Goal: Transaction & Acquisition: Obtain resource

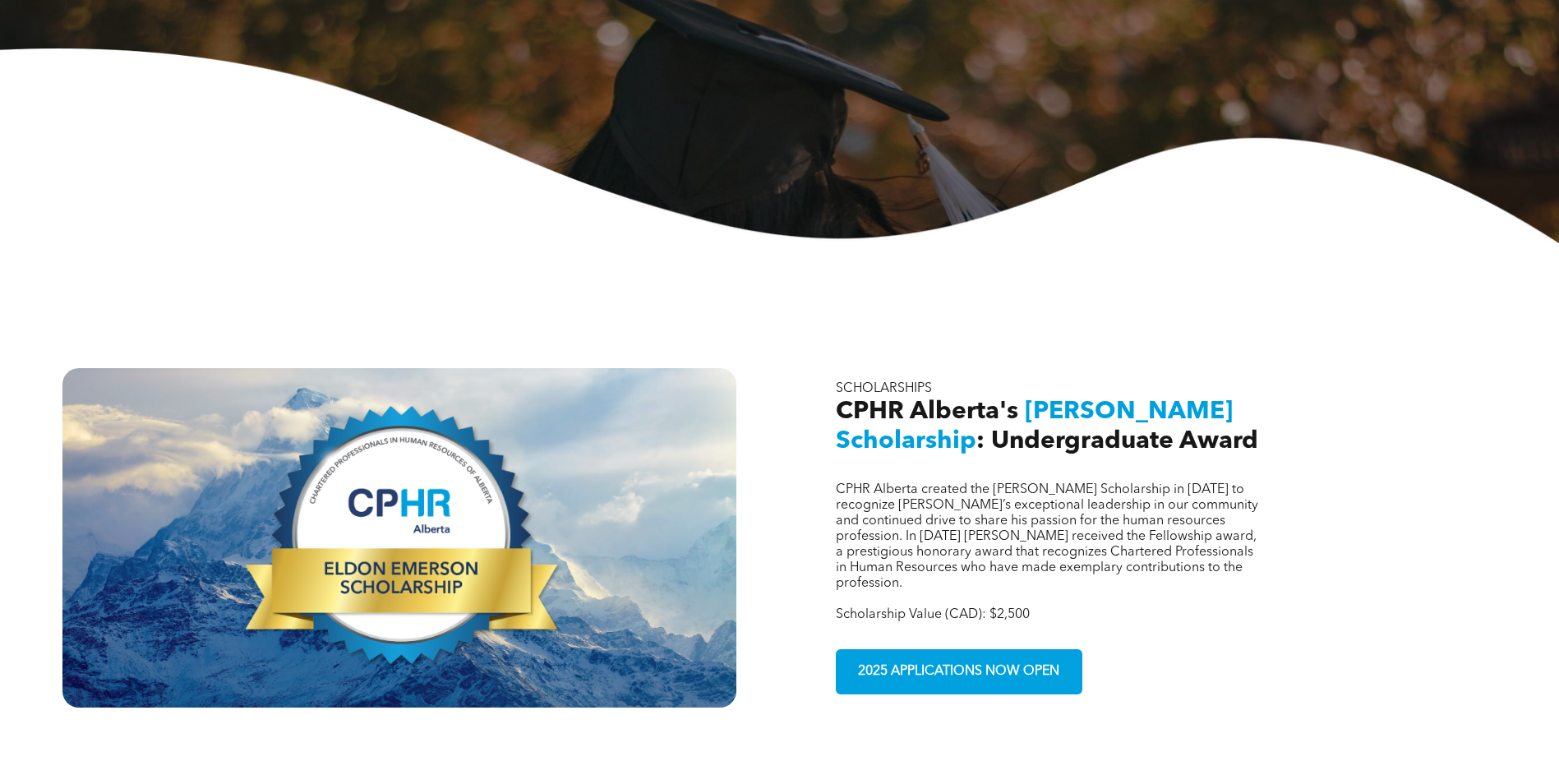
scroll to position [575, 0]
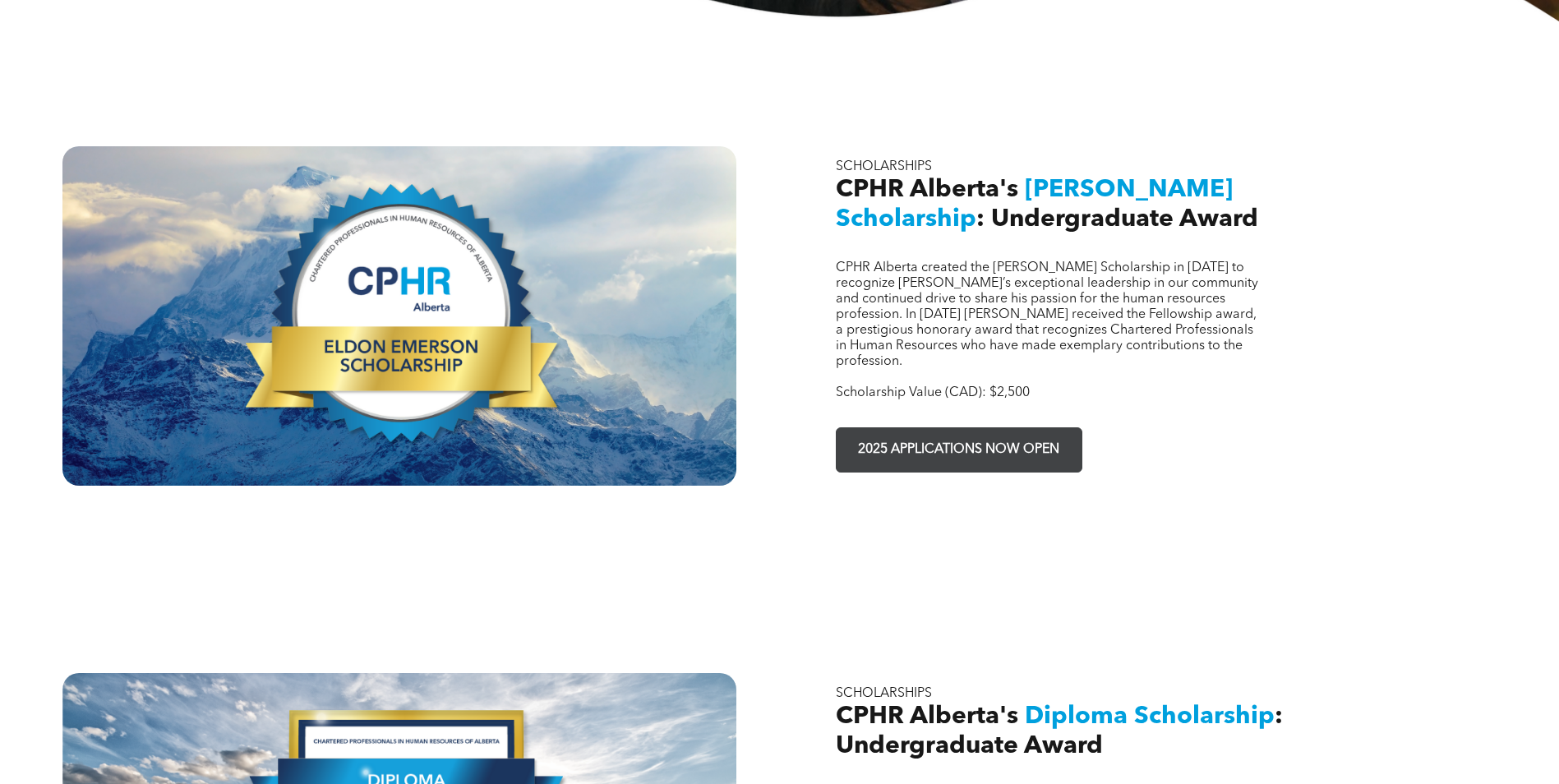
click at [946, 434] on span "2025 APPLICATIONS NOW OPEN" at bounding box center [959, 450] width 213 height 32
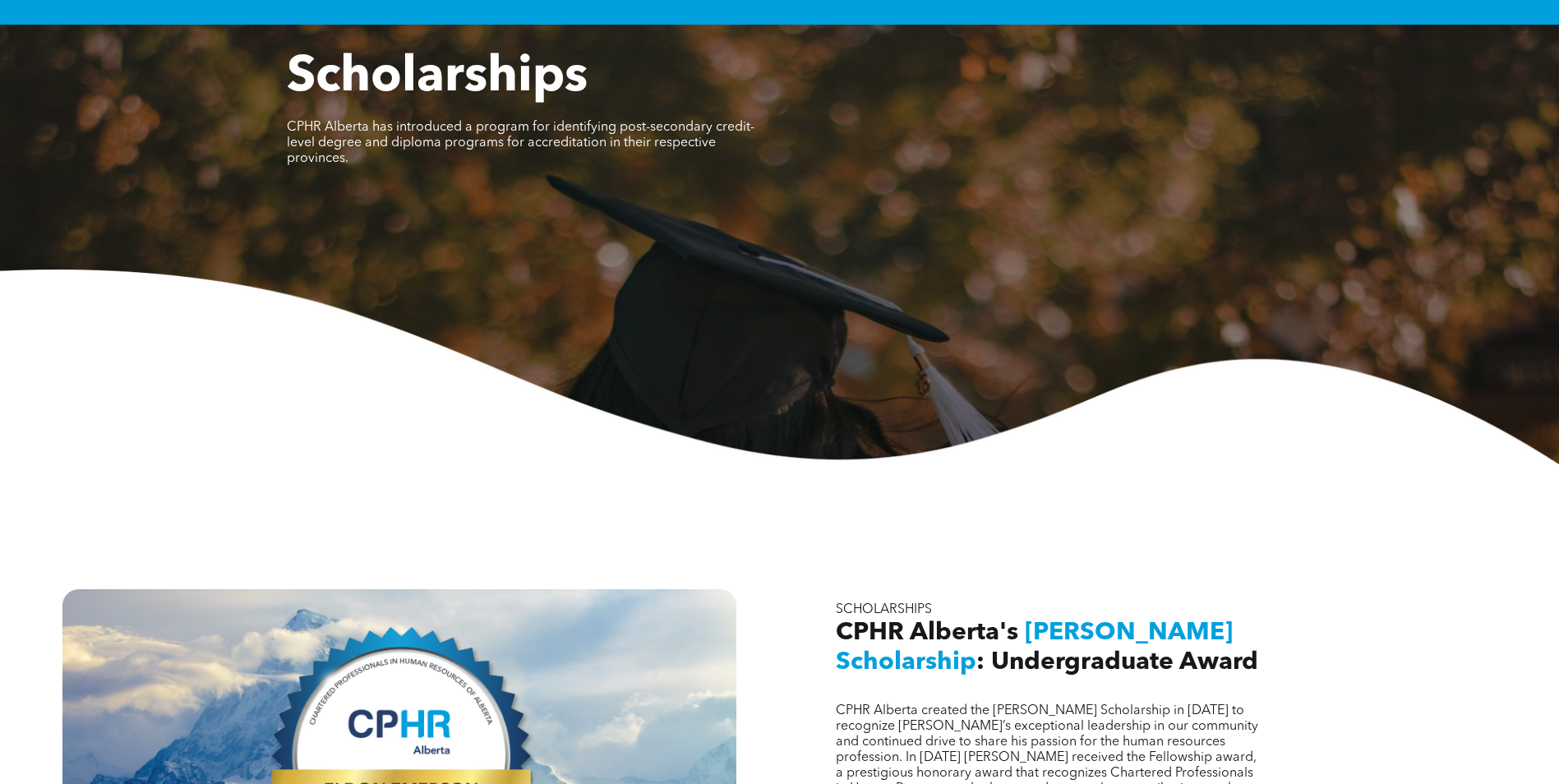
scroll to position [82, 0]
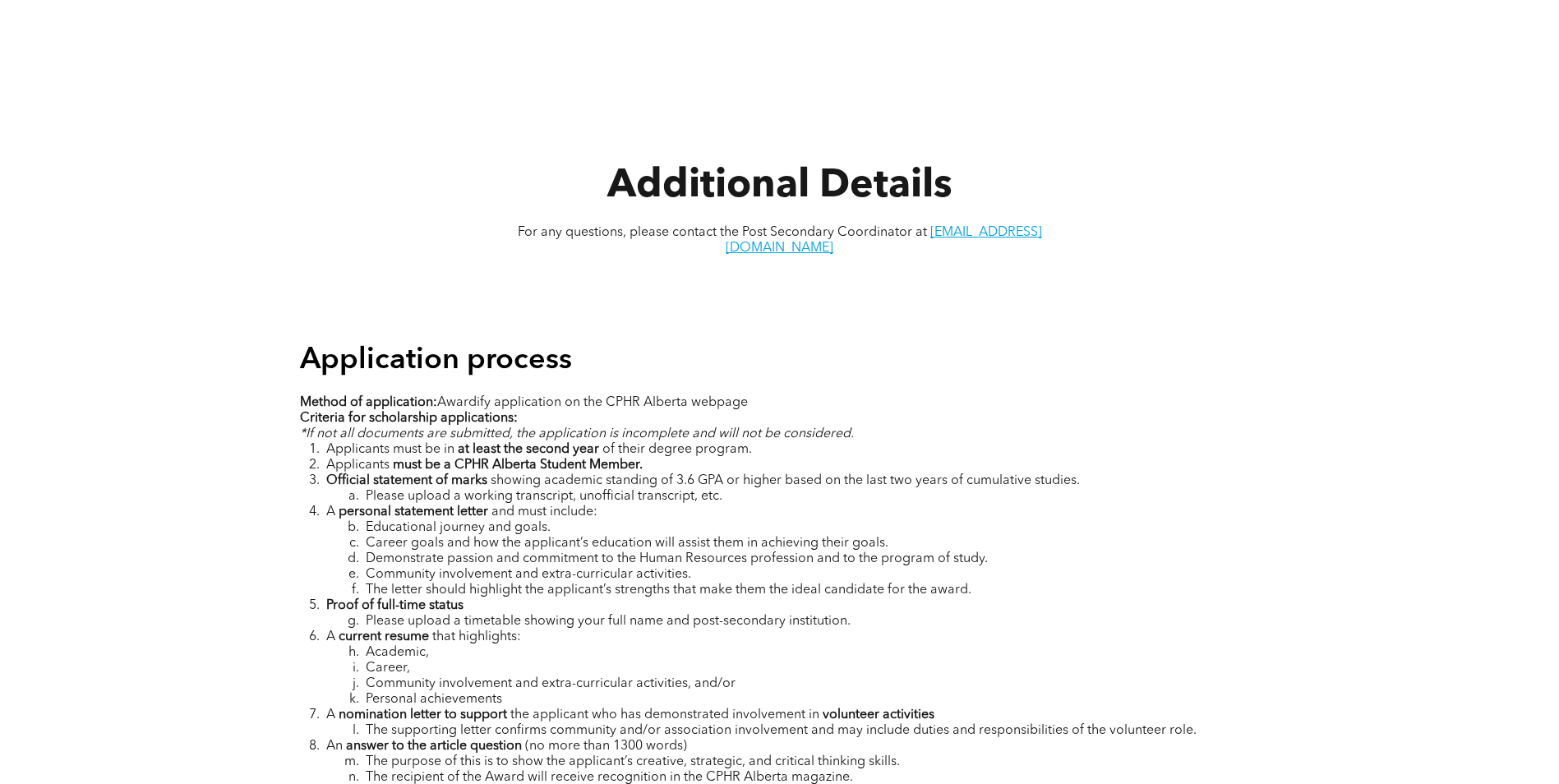
scroll to position [2054, 0]
